Goal: Task Accomplishment & Management: Complete application form

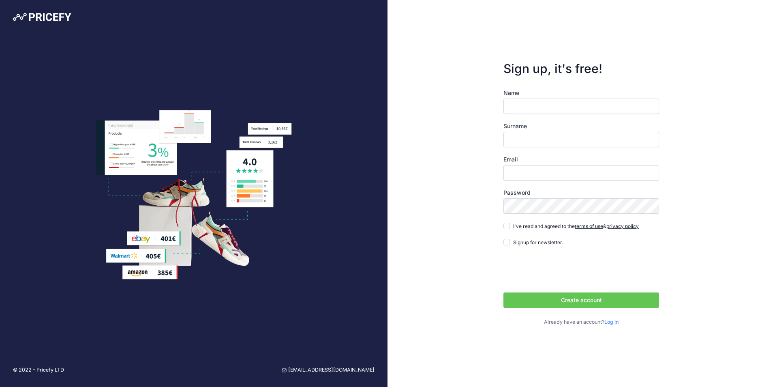
click at [533, 123] on label "Surname" at bounding box center [581, 126] width 156 height 8
click at [533, 132] on input "Surname" at bounding box center [581, 139] width 156 height 15
click at [533, 123] on label "Surname" at bounding box center [581, 126] width 156 height 8
click at [533, 132] on input "Surname" at bounding box center [581, 139] width 156 height 15
click at [538, 116] on div "Name Surname Email Password Log in" at bounding box center [581, 207] width 156 height 237
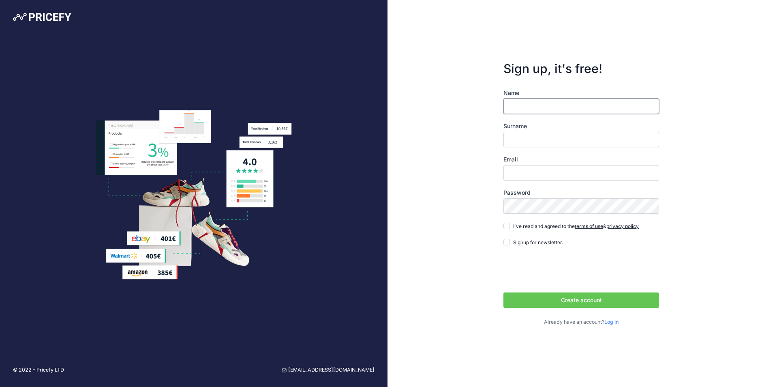
click at [544, 108] on input "Name" at bounding box center [581, 105] width 156 height 15
click at [386, 121] on div at bounding box center [193, 195] width 387 height 170
